Goal: Use online tool/utility: Utilize a website feature to perform a specific function

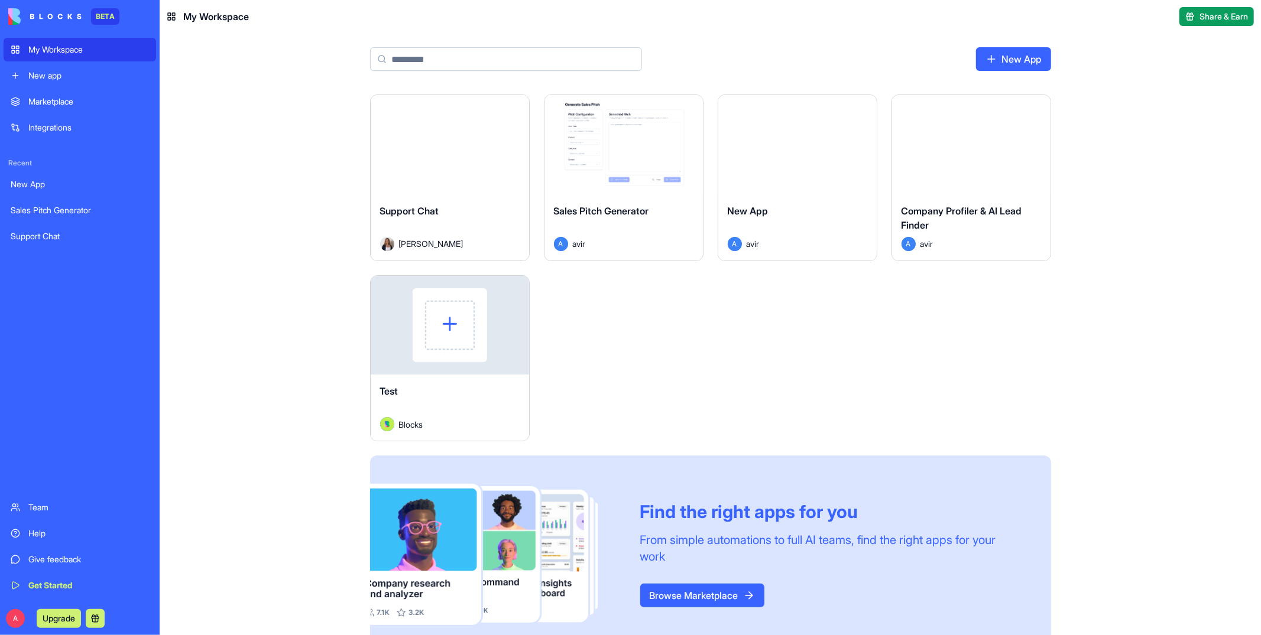
click at [1004, 171] on div "Launch" at bounding box center [971, 144] width 158 height 99
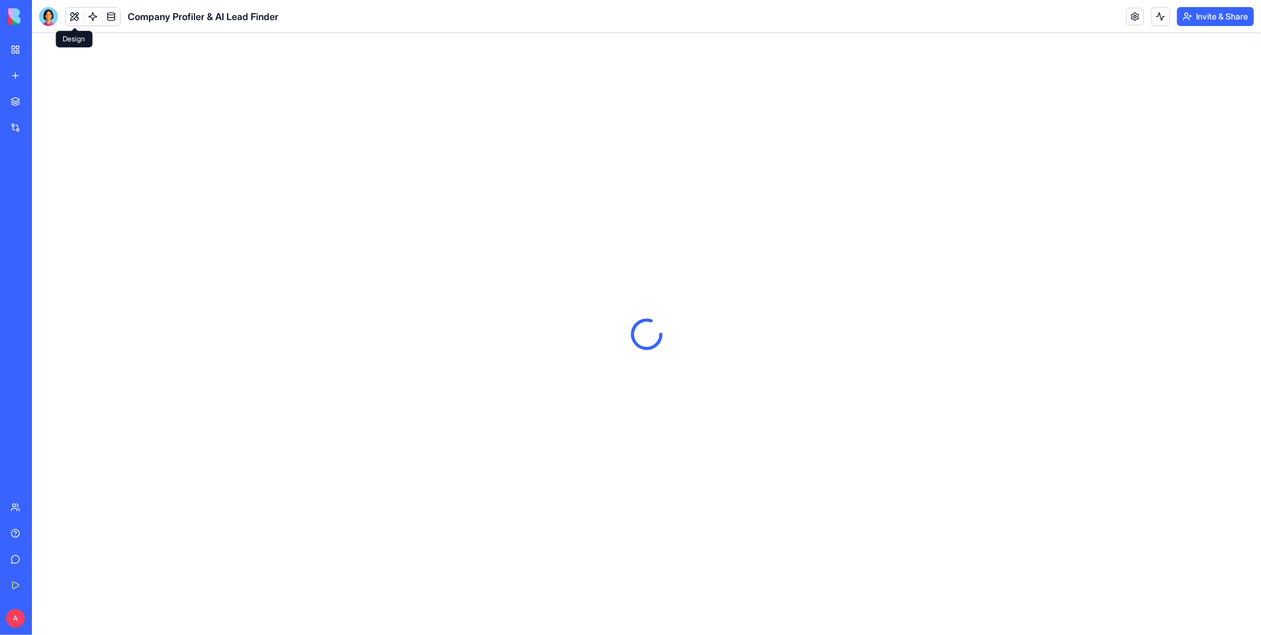
click at [73, 15] on button at bounding box center [75, 17] width 18 height 18
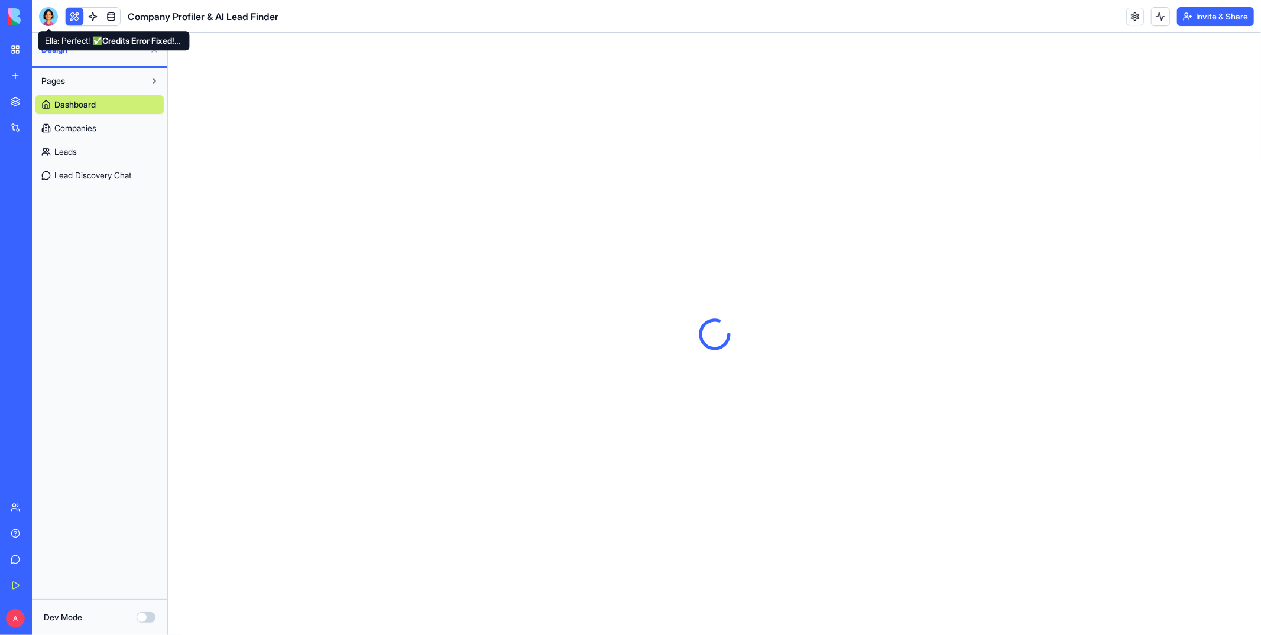
click at [44, 18] on div at bounding box center [48, 16] width 19 height 19
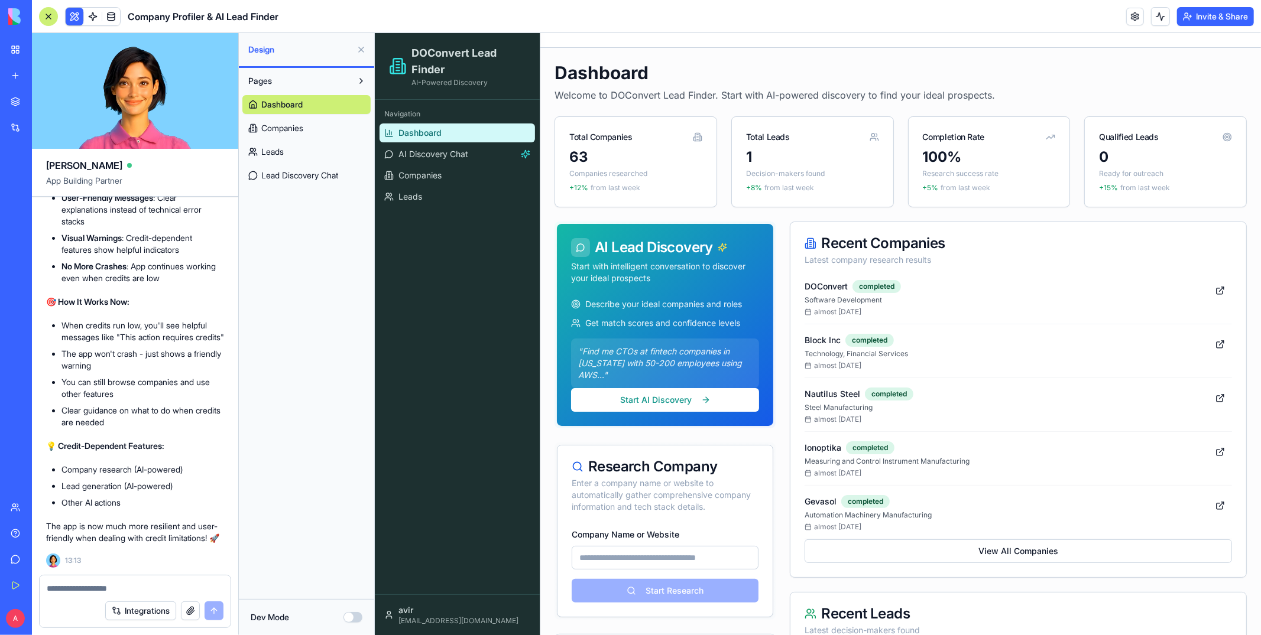
scroll to position [6438, 0]
click at [782, 163] on div "1" at bounding box center [811, 156] width 133 height 19
